Goal: Check status: Check status

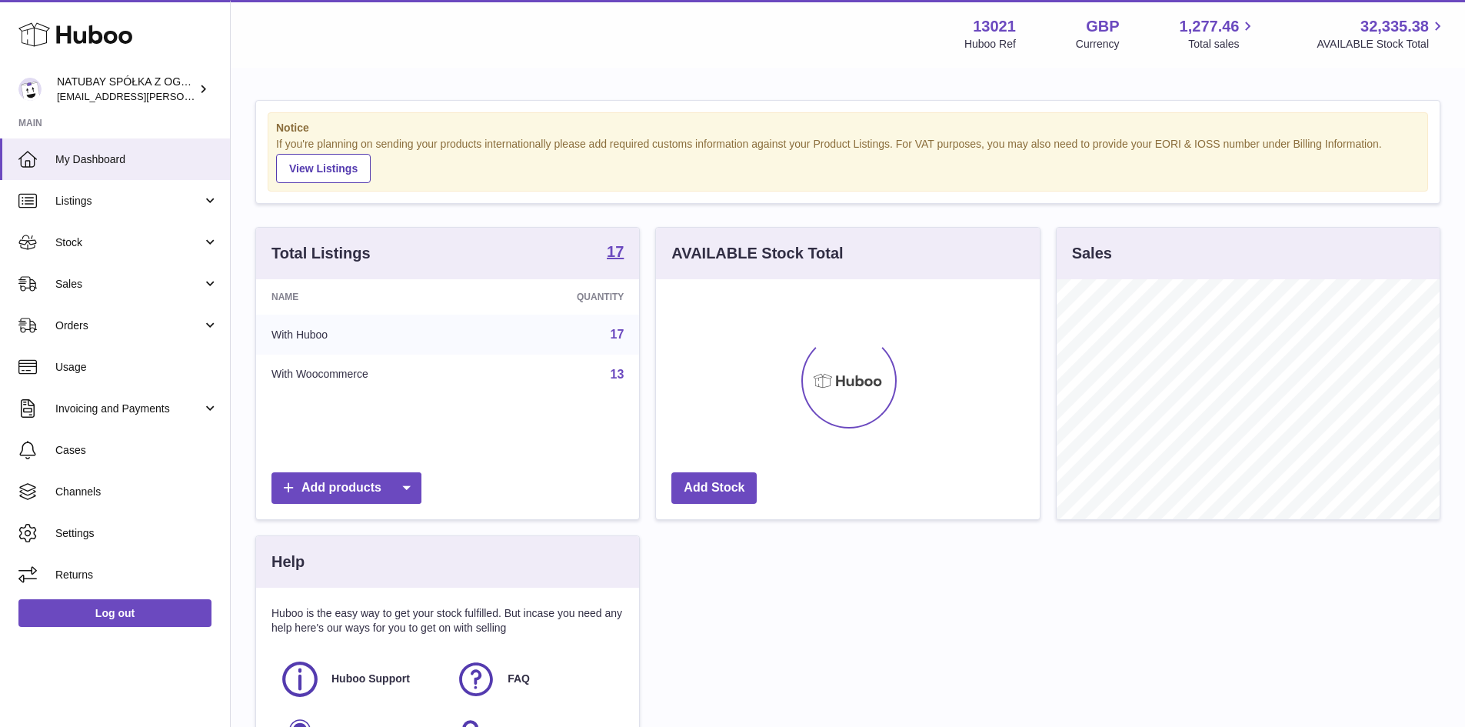
scroll to position [240, 384]
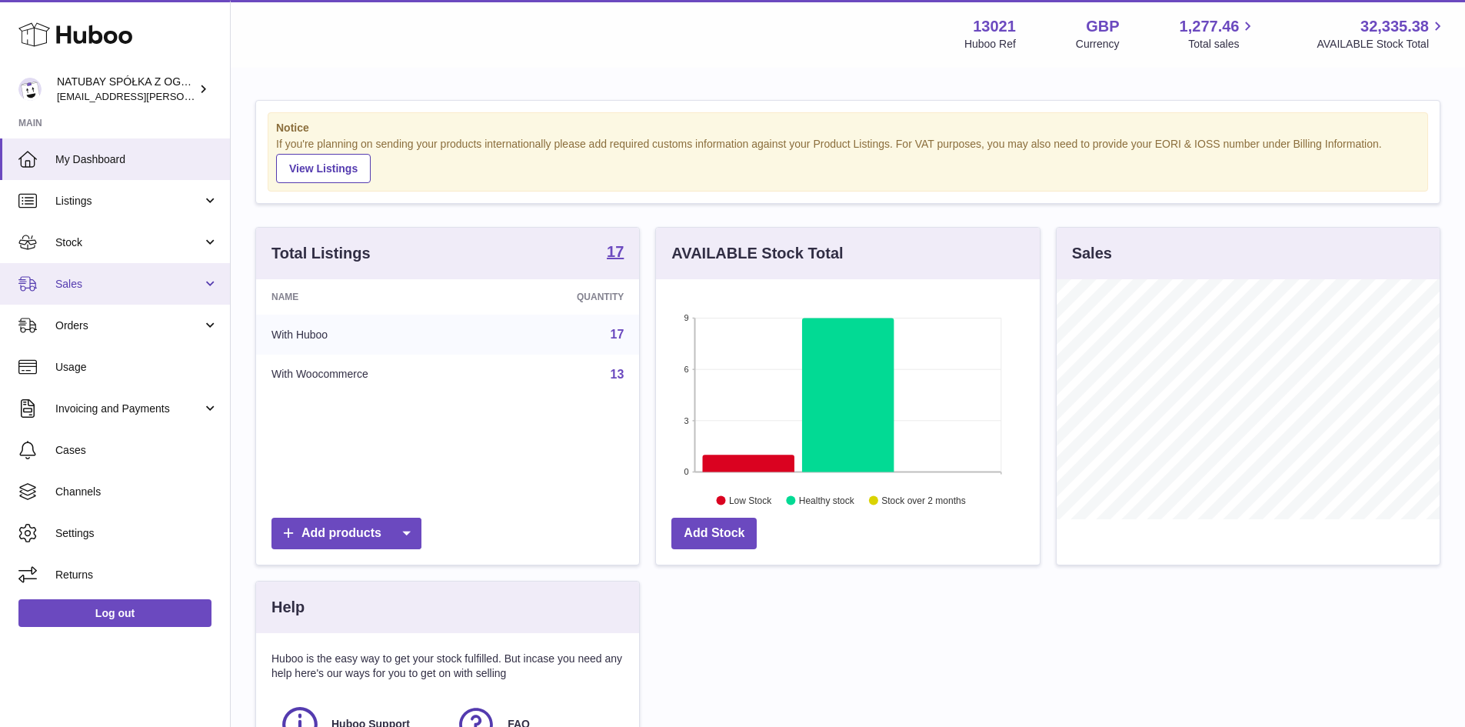
click at [73, 285] on span "Sales" at bounding box center [128, 284] width 147 height 15
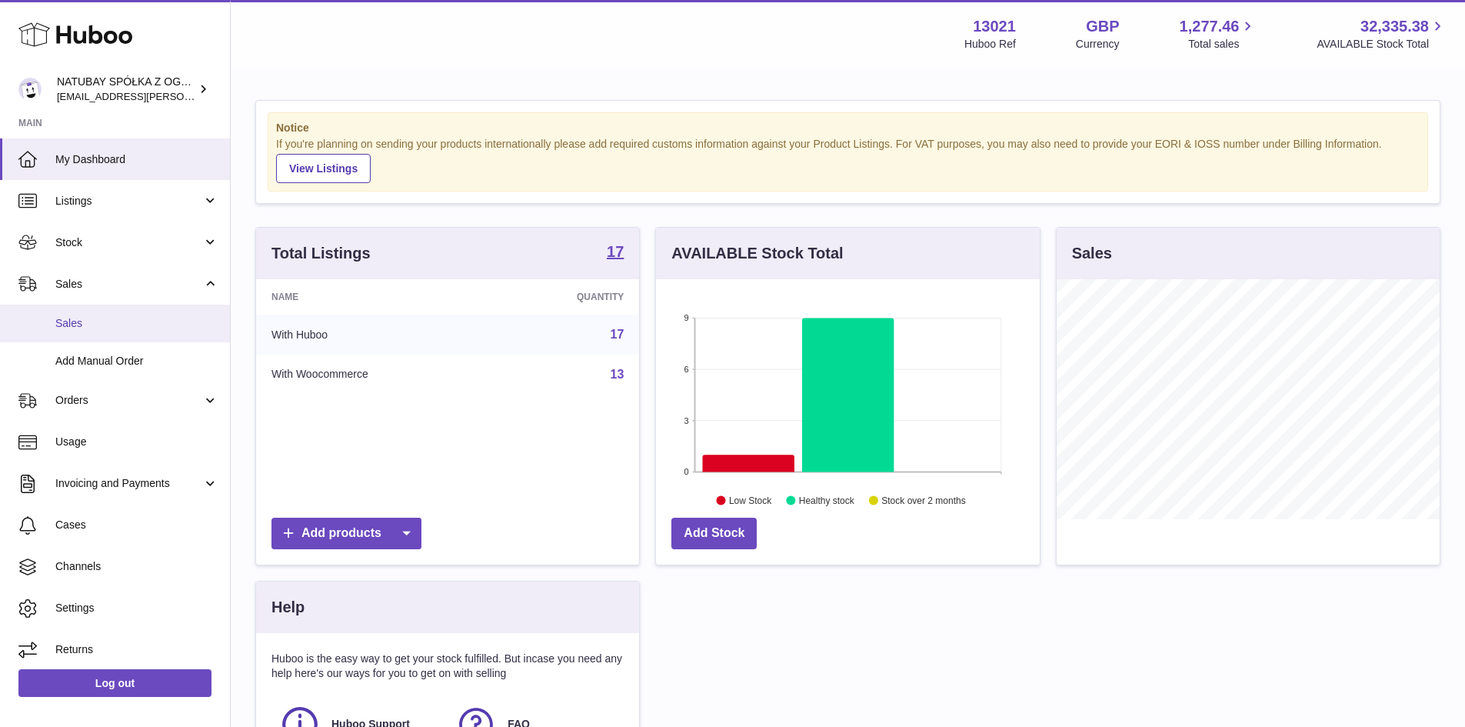
click at [125, 328] on span "Sales" at bounding box center [136, 323] width 163 height 15
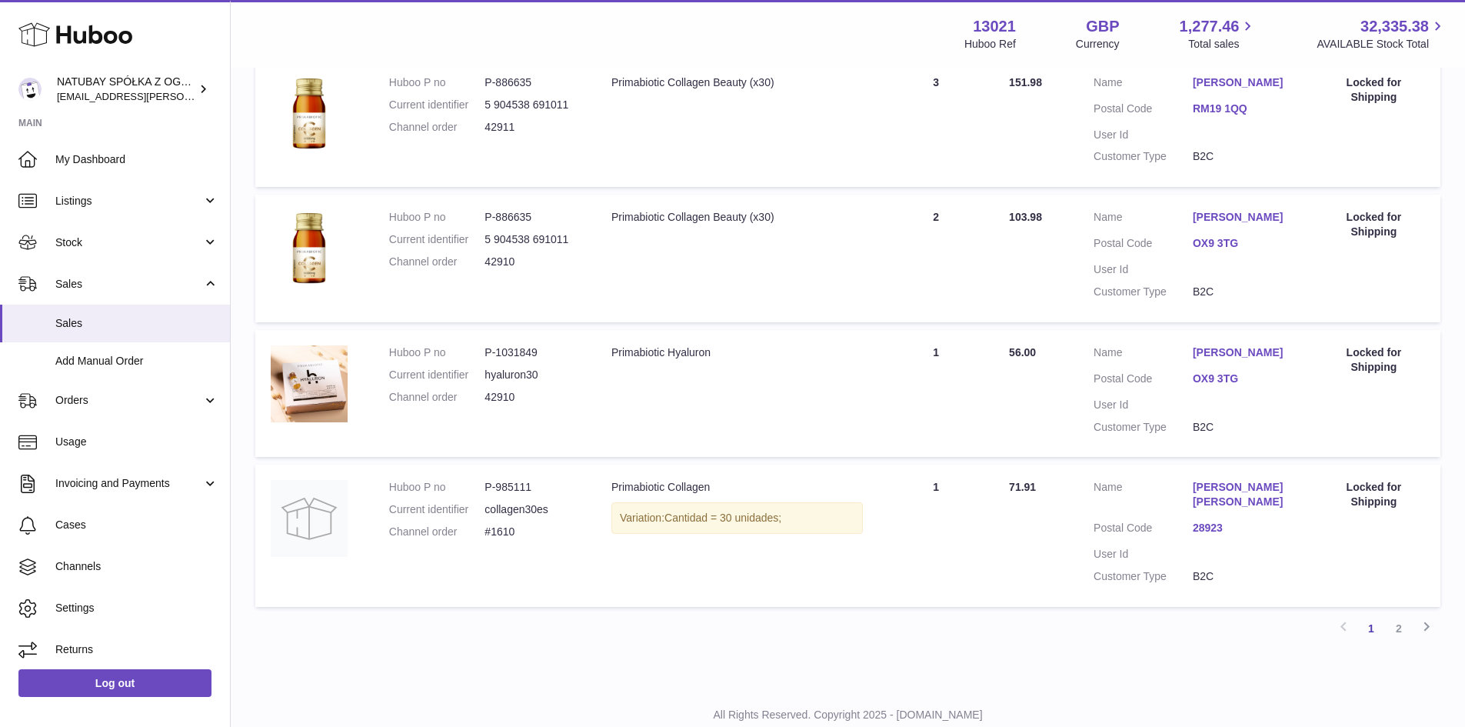
scroll to position [1243, 0]
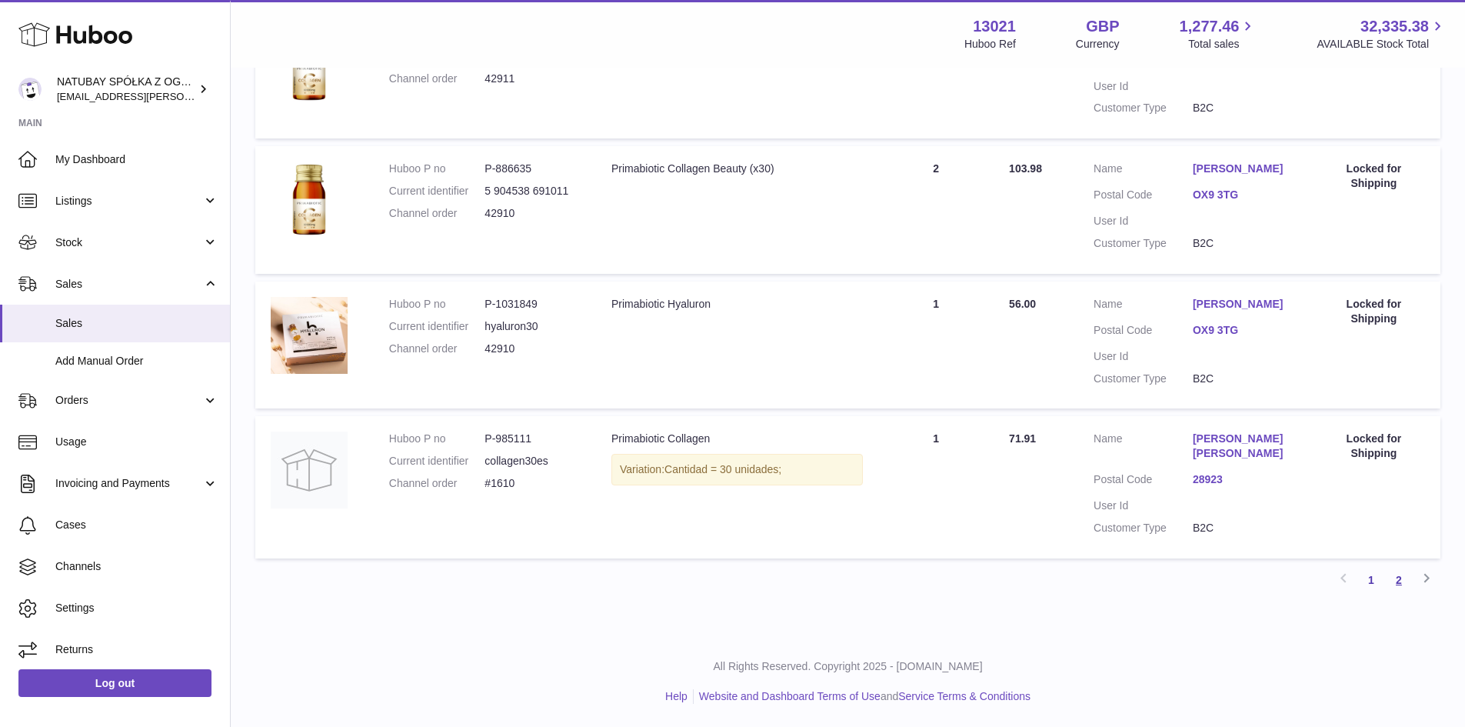
click at [1401, 583] on link "2" at bounding box center [1399, 580] width 28 height 28
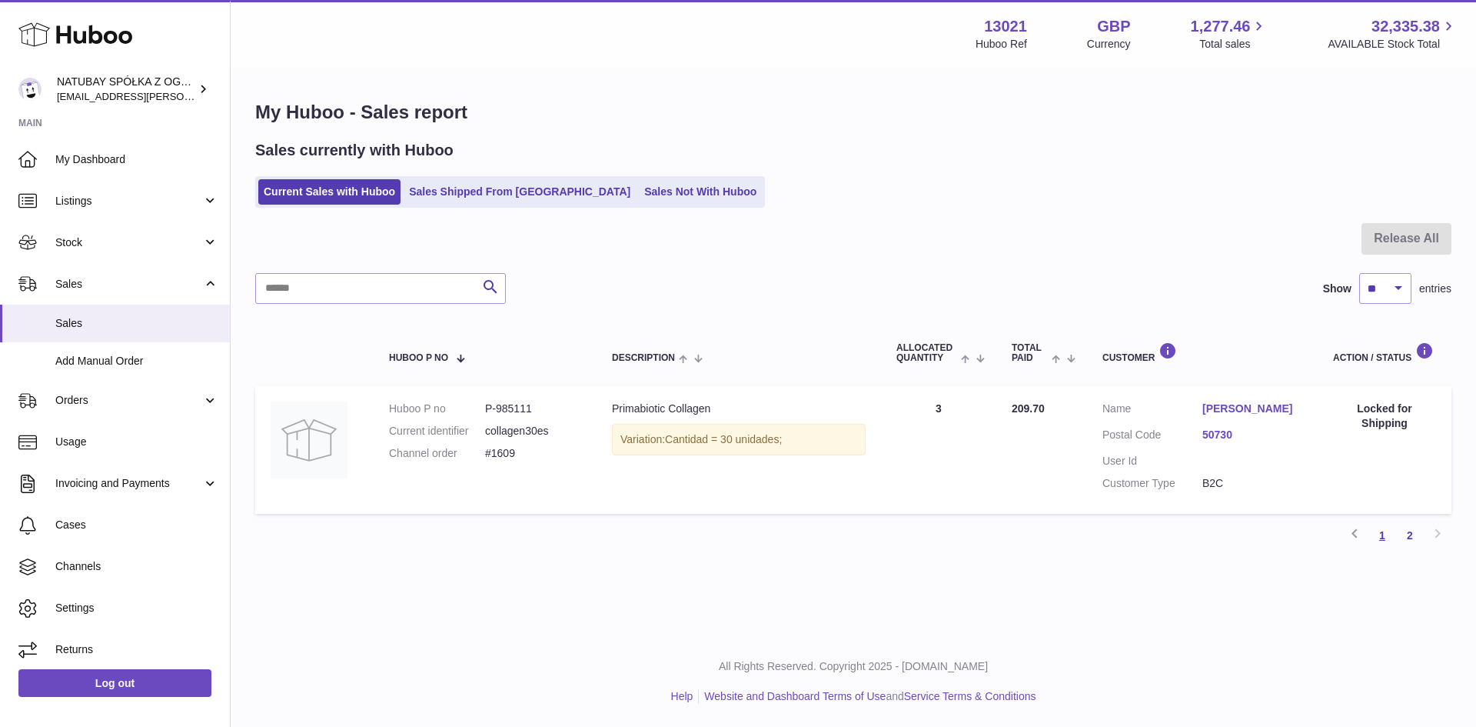
click at [1372, 549] on link "1" at bounding box center [1383, 535] width 28 height 28
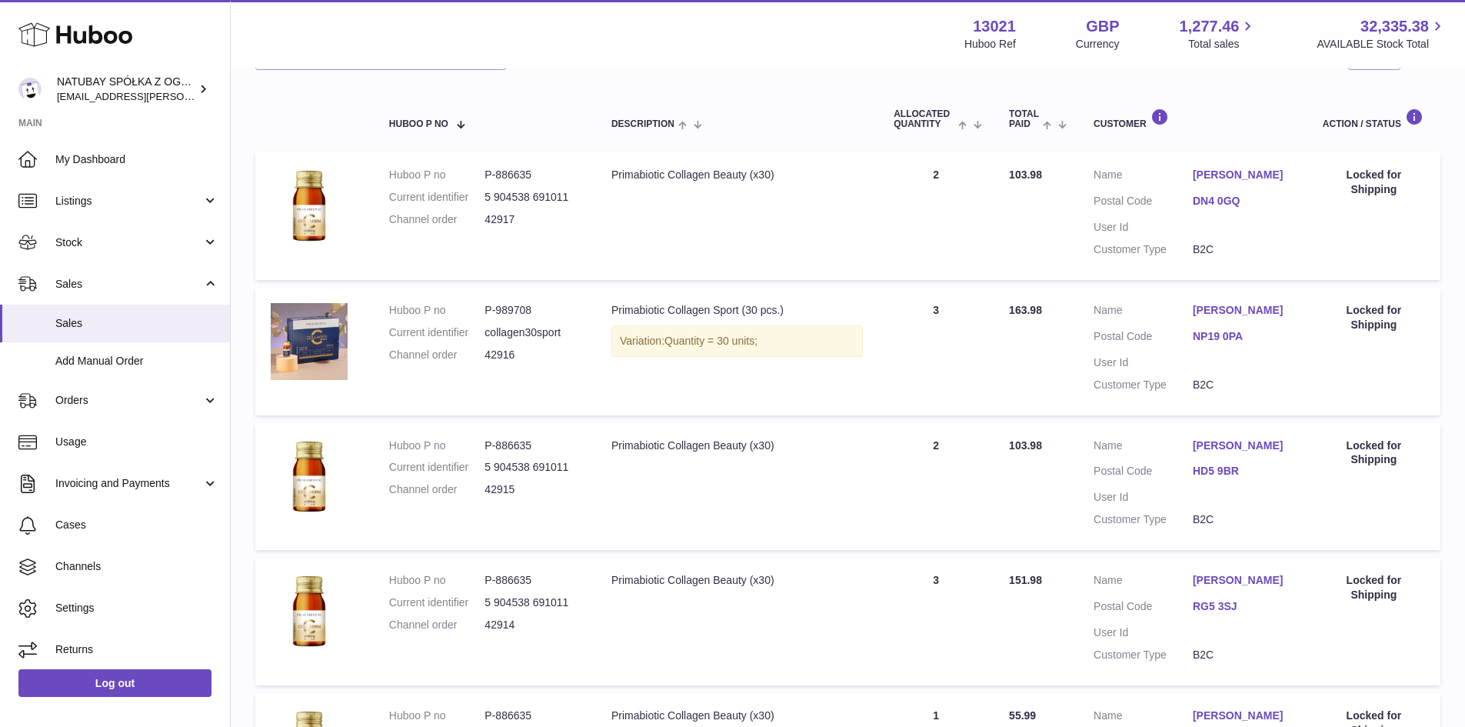
scroll to position [12, 0]
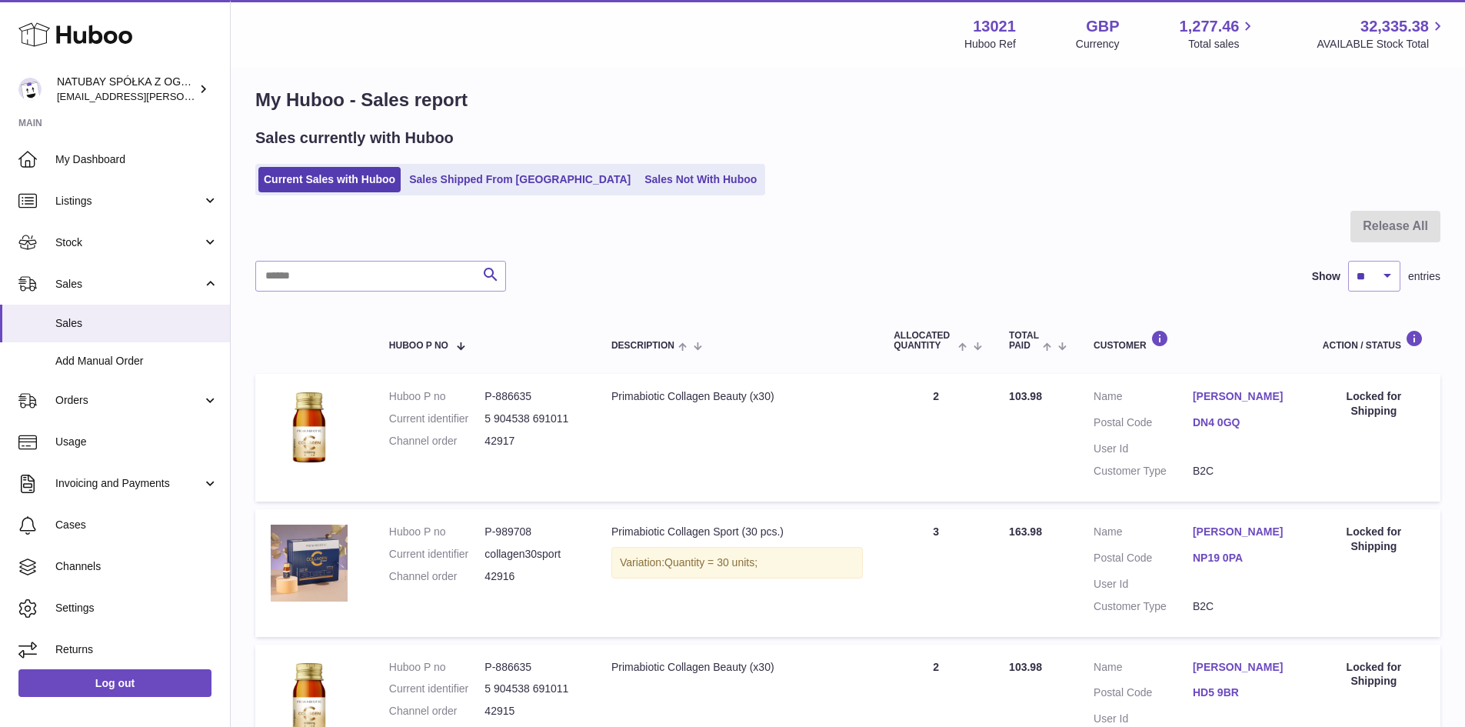
click at [494, 165] on ul "Current Sales with Huboo Sales Shipped From [GEOGRAPHIC_DATA] Sales Not With Hu…" at bounding box center [510, 180] width 510 height 32
click at [494, 168] on link "Sales Shipped From [GEOGRAPHIC_DATA]" at bounding box center [520, 179] width 232 height 25
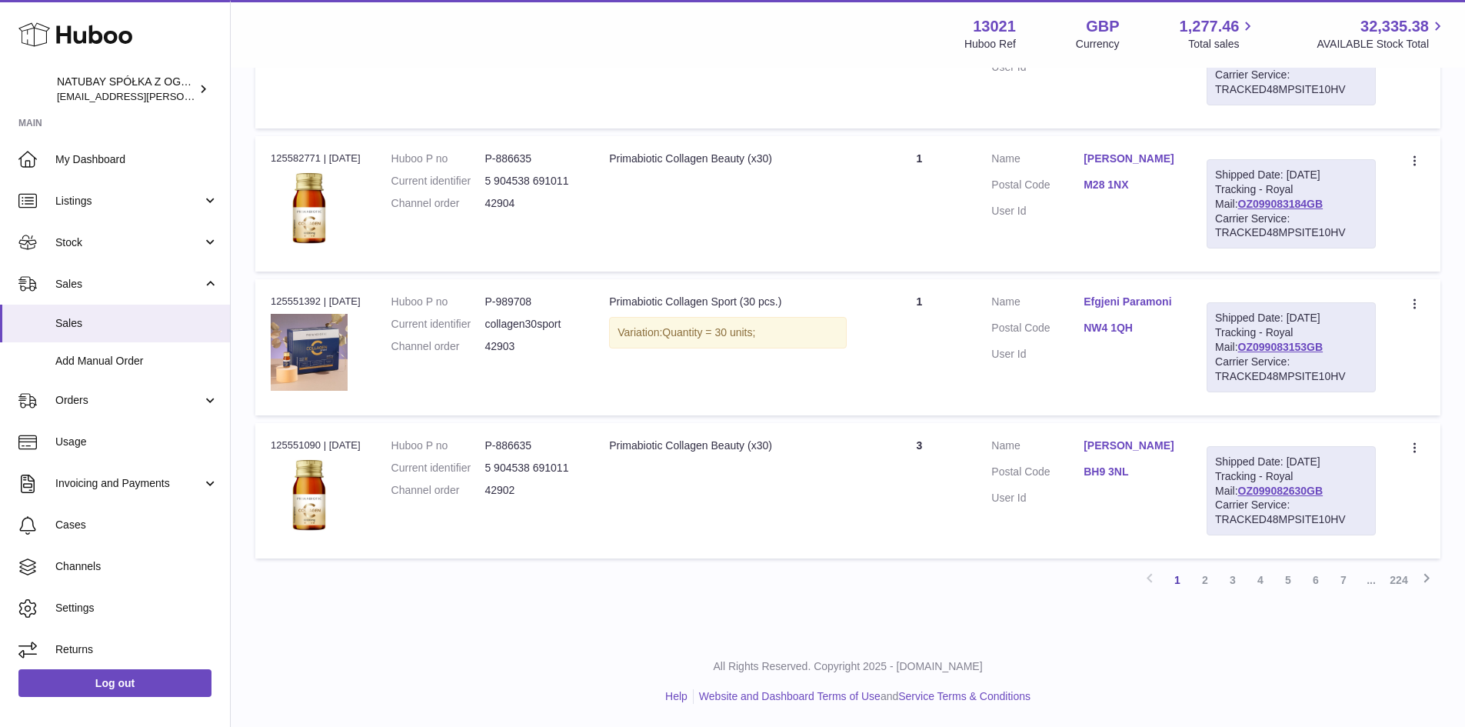
scroll to position [1392, 0]
click at [1197, 576] on link "2" at bounding box center [1205, 580] width 28 height 28
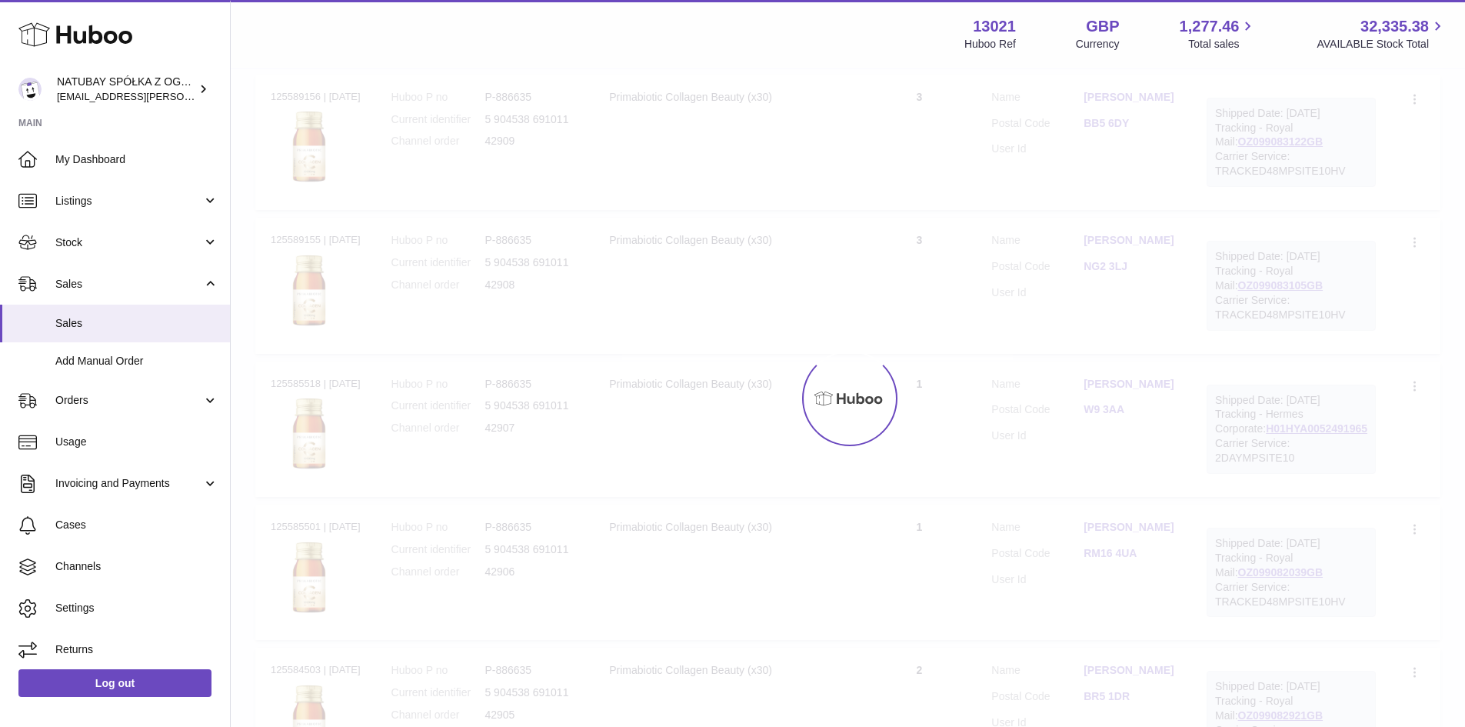
scroll to position [69, 0]
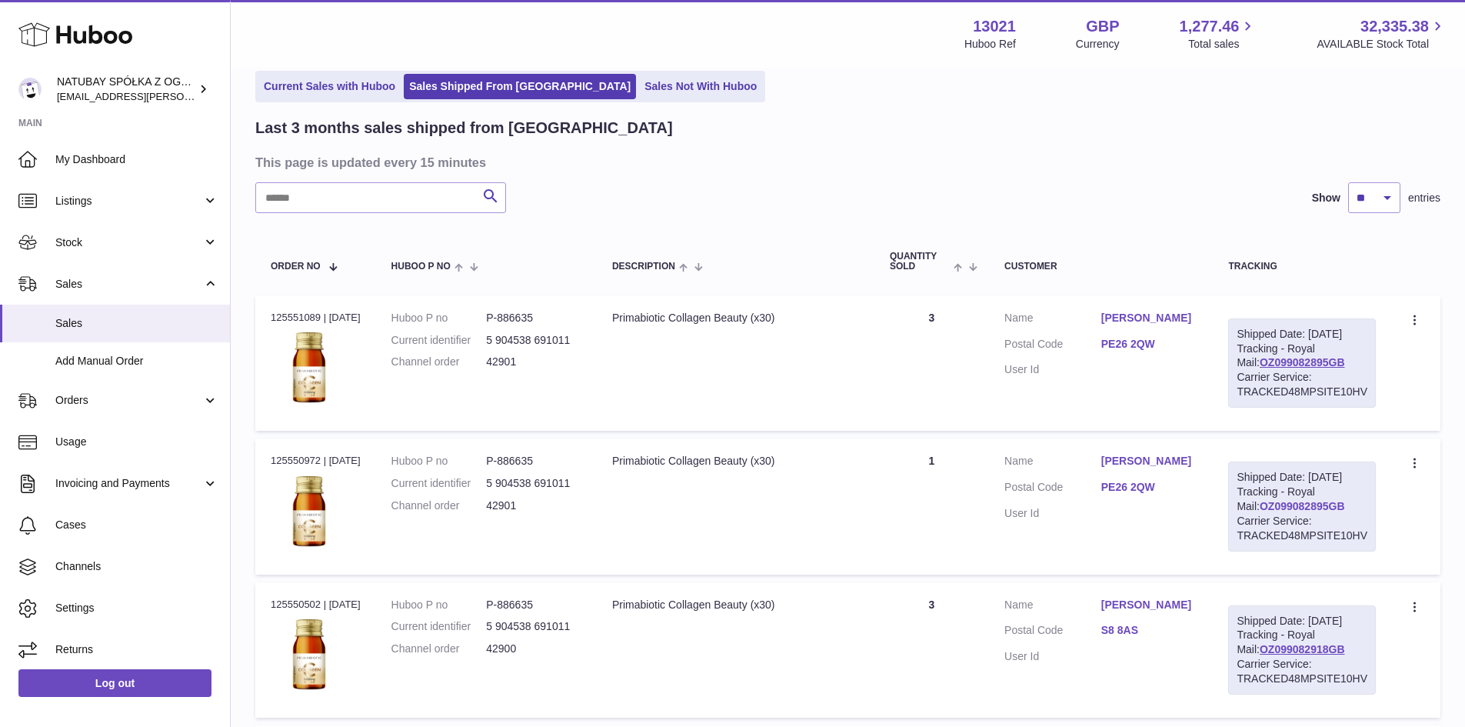
click at [1260, 512] on link "OZ099082895GB" at bounding box center [1302, 506] width 85 height 12
